Goal: Task Accomplishment & Management: Use online tool/utility

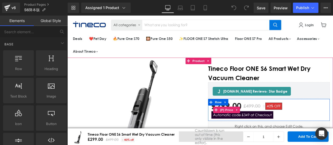
click at [268, 133] on span "Automatic code £349 at Checkout" at bounding box center [274, 133] width 73 height 9
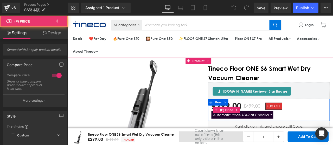
click at [299, 133] on span "Automatic code £349 at Checkout" at bounding box center [274, 133] width 73 height 9
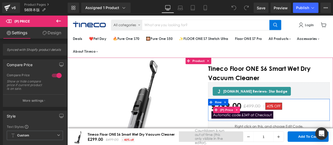
click at [266, 131] on link "Main content" at bounding box center [268, 128] width 7 height 8
click at [305, 135] on span "Automatic code £349 at Checkout" at bounding box center [274, 133] width 73 height 9
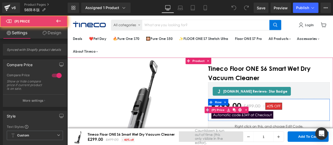
click at [321, 134] on div "£299.00 £499.00 40% OFF Automatic code £349 at Checkout" at bounding box center [306, 127] width 136 height 21
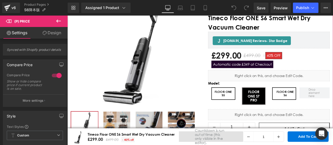
scroll to position [52, 0]
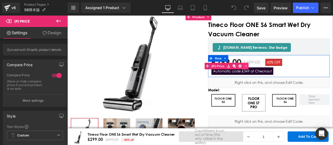
click at [277, 76] on icon "Main content" at bounding box center [279, 76] width 4 height 4
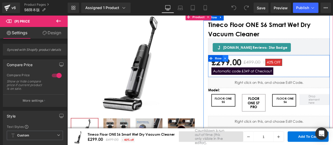
click at [256, 67] on link "Main content" at bounding box center [254, 67] width 7 height 8
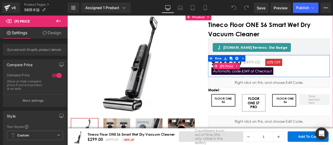
click at [252, 75] on span "(P) Price" at bounding box center [256, 76] width 18 height 8
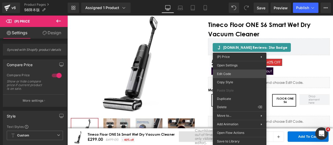
click at [234, 0] on div "(P) Price You are previewing how the will restyle your page. You can not edit E…" at bounding box center [166, 0] width 333 height 0
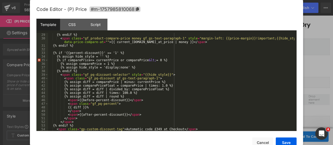
scroll to position [117, 0]
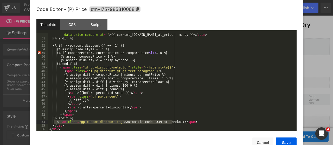
drag, startPoint x: 173, startPoint y: 123, endPoint x: 54, endPoint y: 123, distance: 119.7
click at [54, 123] on div "< span class = "gf_product-compare-price money gf_gs-text-paragraph-1" style = …" at bounding box center [171, 83] width 246 height 109
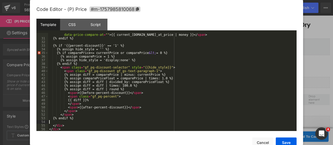
scroll to position [113, 0]
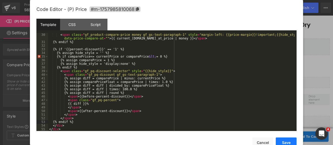
click at [288, 139] on button "Save" at bounding box center [286, 143] width 21 height 10
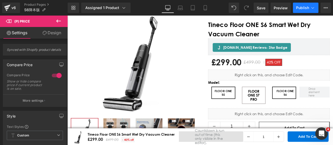
click at [300, 5] on button "Publish" at bounding box center [305, 8] width 25 height 10
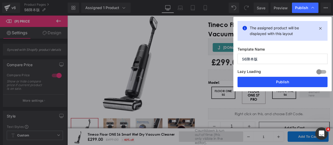
click at [272, 77] on button "Publish" at bounding box center [283, 82] width 90 height 10
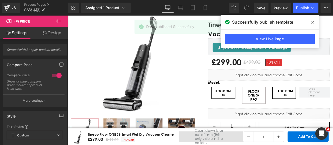
drag, startPoint x: 314, startPoint y: 23, endPoint x: 290, endPoint y: 9, distance: 27.5
click at [314, 23] on span at bounding box center [313, 22] width 8 height 8
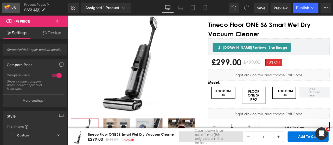
click at [4, 9] on link "v6" at bounding box center [11, 8] width 18 height 10
